Goal: Navigation & Orientation: Locate item on page

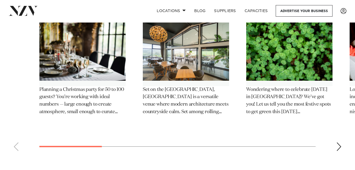
scroll to position [4625, 0]
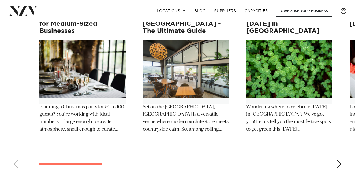
click at [337, 160] on div "Next slide" at bounding box center [338, 164] width 5 height 9
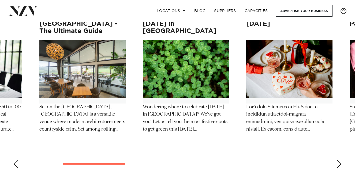
click at [337, 160] on div "Next slide" at bounding box center [338, 164] width 5 height 9
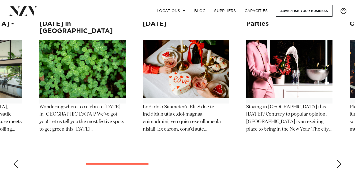
click at [337, 160] on div "Next slide" at bounding box center [338, 164] width 5 height 9
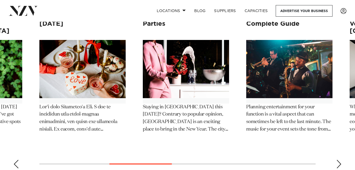
click at [337, 160] on div "Next slide" at bounding box center [338, 164] width 5 height 9
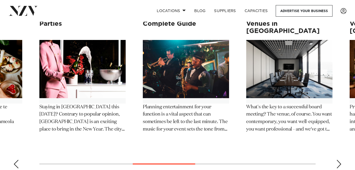
click at [337, 160] on div "Next slide" at bounding box center [338, 164] width 5 height 9
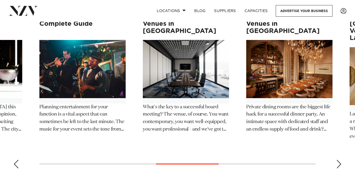
click at [337, 160] on div "Next slide" at bounding box center [338, 164] width 5 height 9
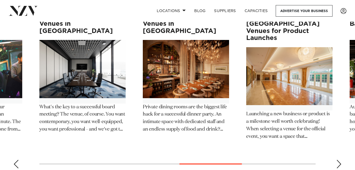
click at [337, 160] on div "Next slide" at bounding box center [338, 164] width 5 height 9
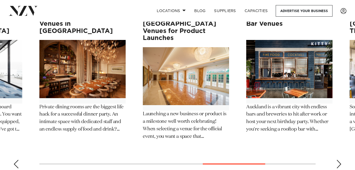
click at [337, 160] on div "Next slide" at bounding box center [338, 164] width 5 height 9
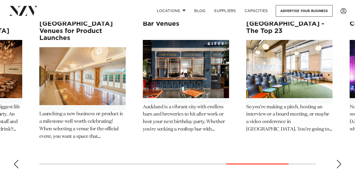
click at [337, 160] on div "Next slide" at bounding box center [338, 164] width 5 height 9
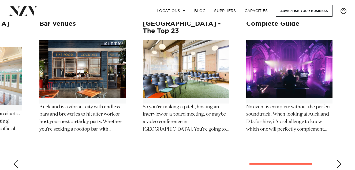
click at [337, 160] on div "Next slide" at bounding box center [338, 164] width 5 height 9
